Goal: Information Seeking & Learning: Learn about a topic

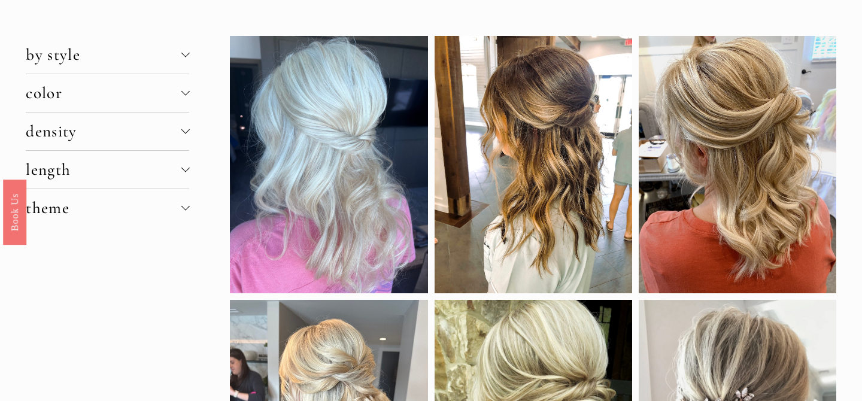
click at [545, 144] on div at bounding box center [532, 164] width 197 height 257
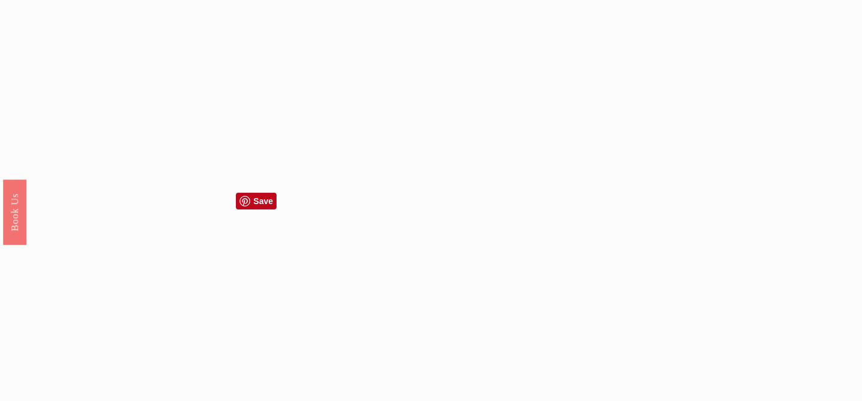
scroll to position [1087, 0]
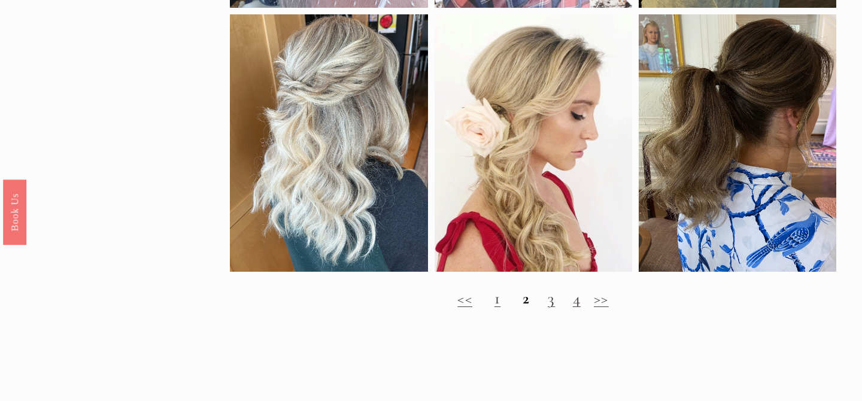
click at [558, 303] on h2 "<< 1 2 3 4 >>" at bounding box center [533, 298] width 606 height 19
click at [554, 302] on link "3" at bounding box center [551, 298] width 7 height 20
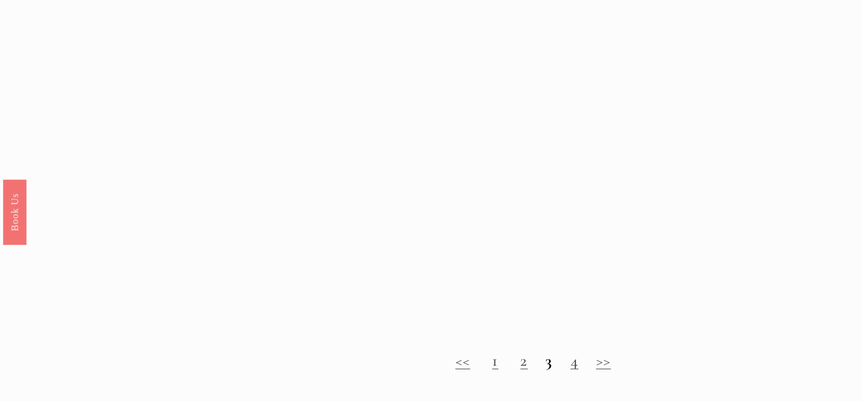
scroll to position [1141, 0]
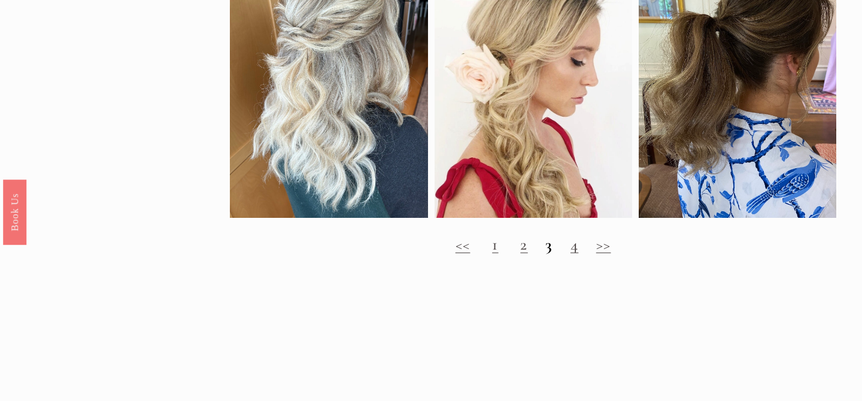
click at [576, 246] on link "4" at bounding box center [574, 245] width 8 height 20
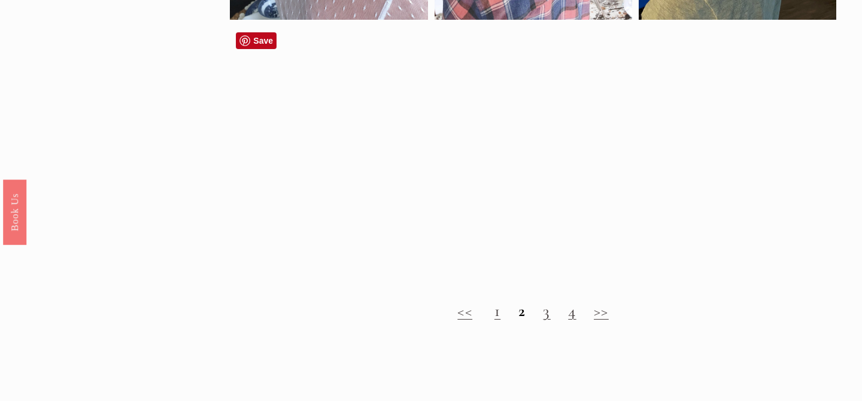
scroll to position [1081, 0]
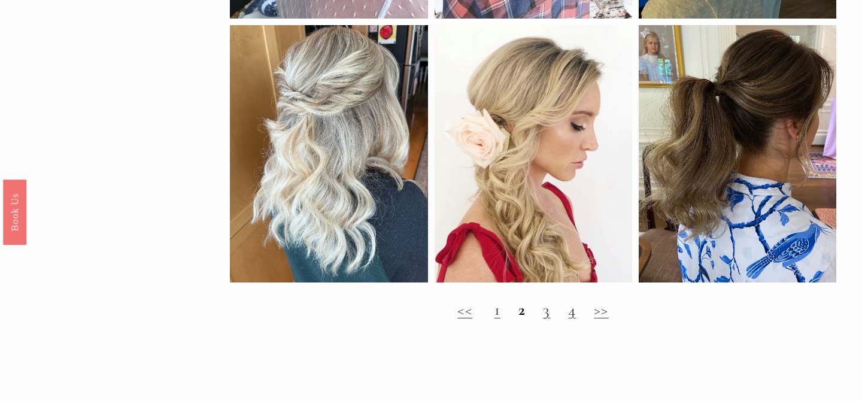
click at [576, 308] on link "4" at bounding box center [572, 310] width 8 height 20
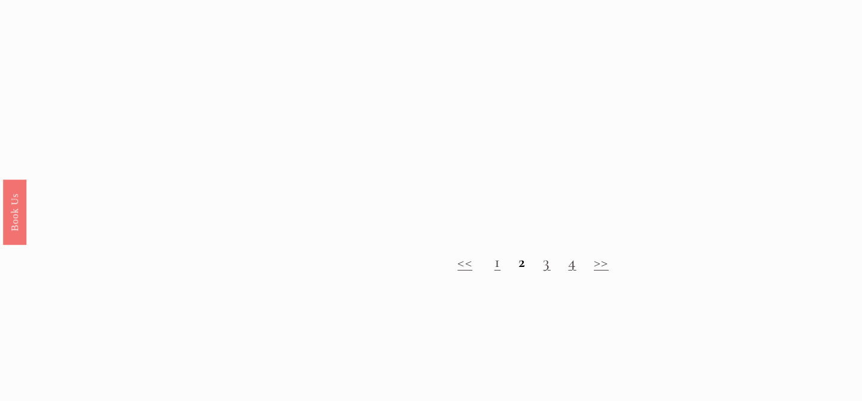
scroll to position [1450, 0]
